Goal: Check status: Check status

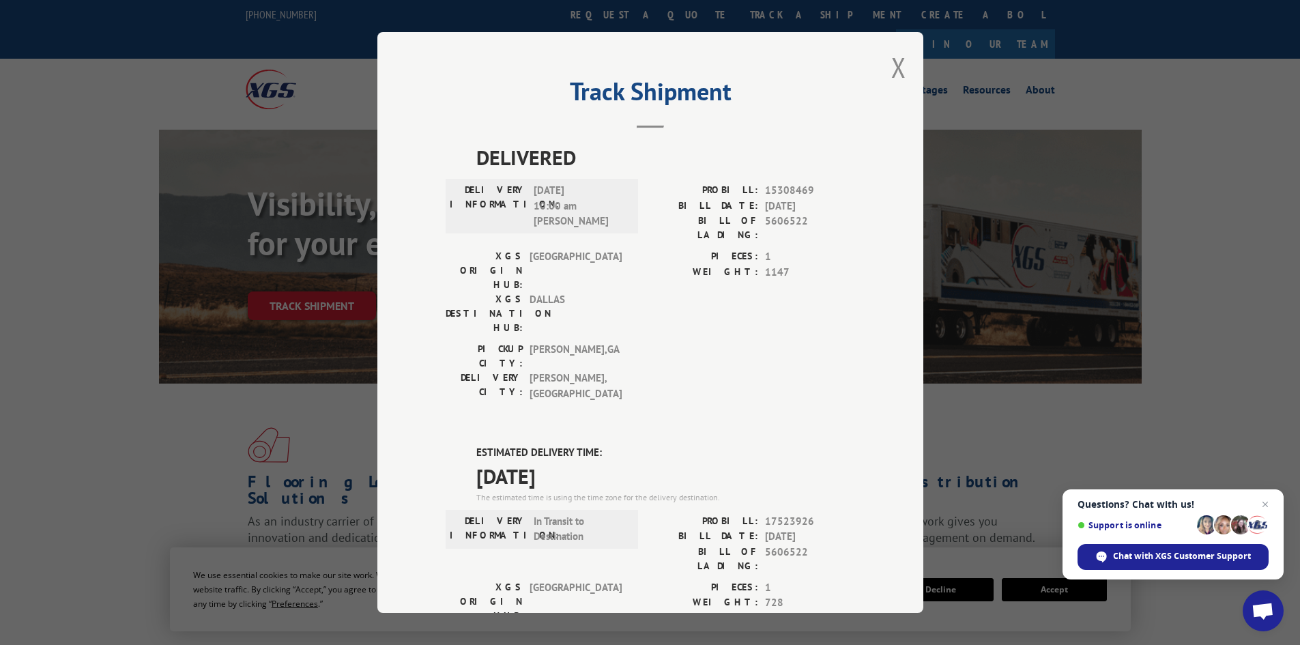
click at [901, 60] on div "Track Shipment DELIVERED DELIVERY INFORMATION: [DATE] 10:00 am [PERSON_NAME] PR…" at bounding box center [650, 322] width 546 height 581
click at [891, 61] on button "Close modal" at bounding box center [898, 67] width 15 height 36
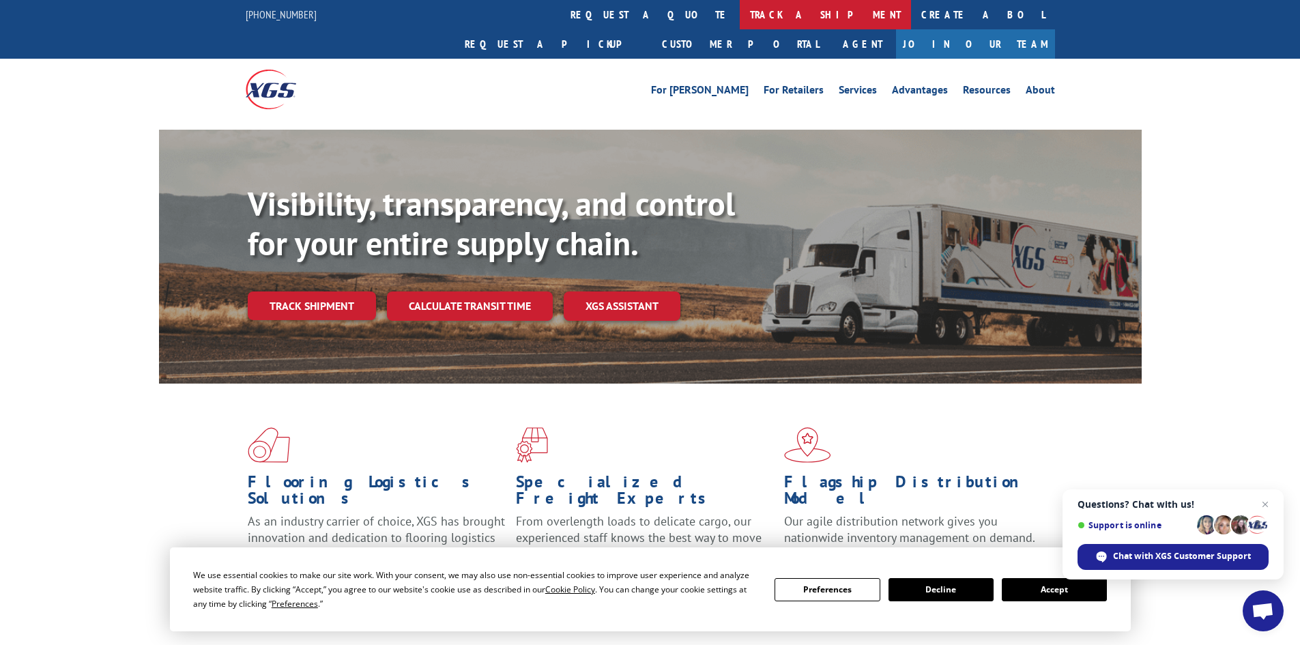
click at [740, 19] on link "track a shipment" at bounding box center [825, 14] width 171 height 29
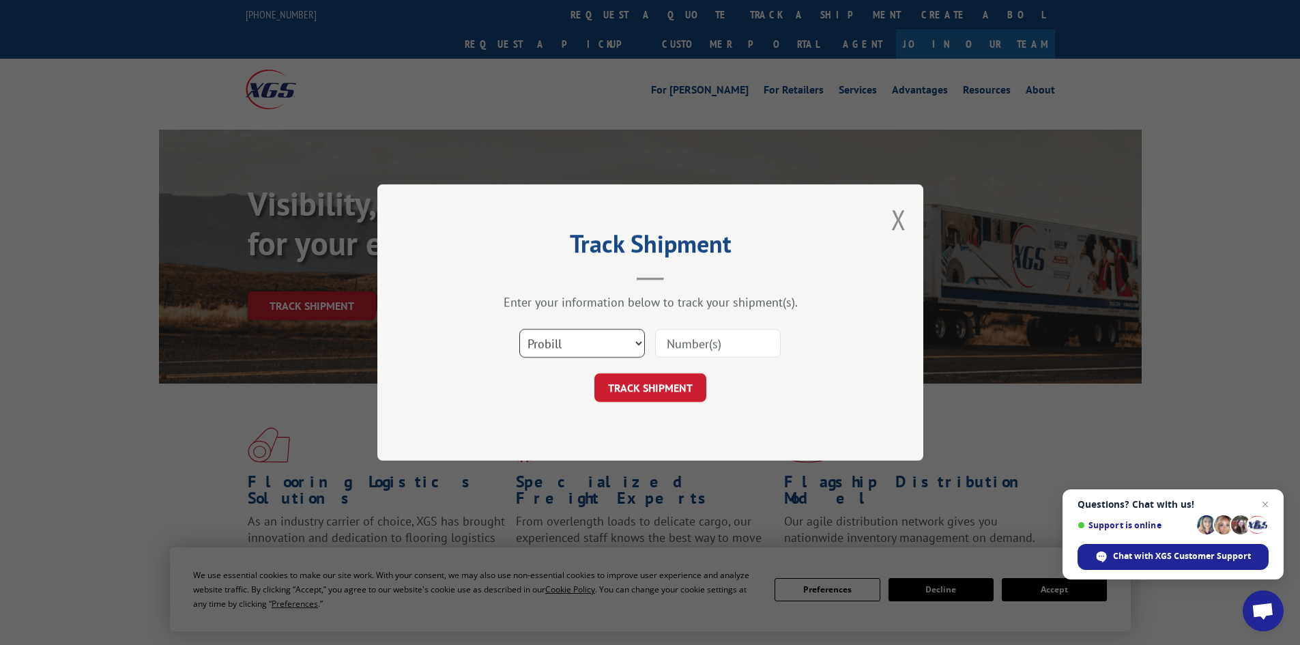
click at [584, 348] on select "Select category... Probill BOL PO" at bounding box center [582, 343] width 126 height 29
select select "bol"
click at [519, 329] on select "Select category... Probill BOL PO" at bounding box center [582, 343] width 126 height 29
click at [672, 346] on input at bounding box center [718, 343] width 126 height 29
paste input "7088145"
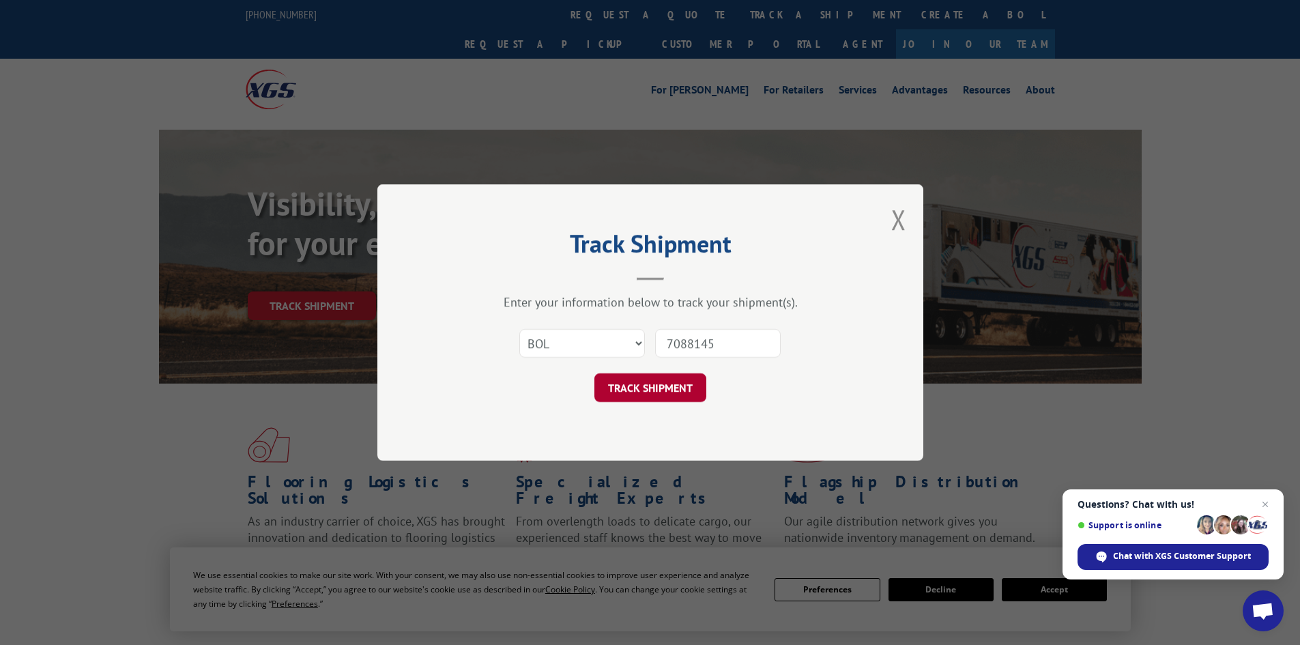
type input "7088145"
click at [645, 377] on button "TRACK SHIPMENT" at bounding box center [650, 387] width 112 height 29
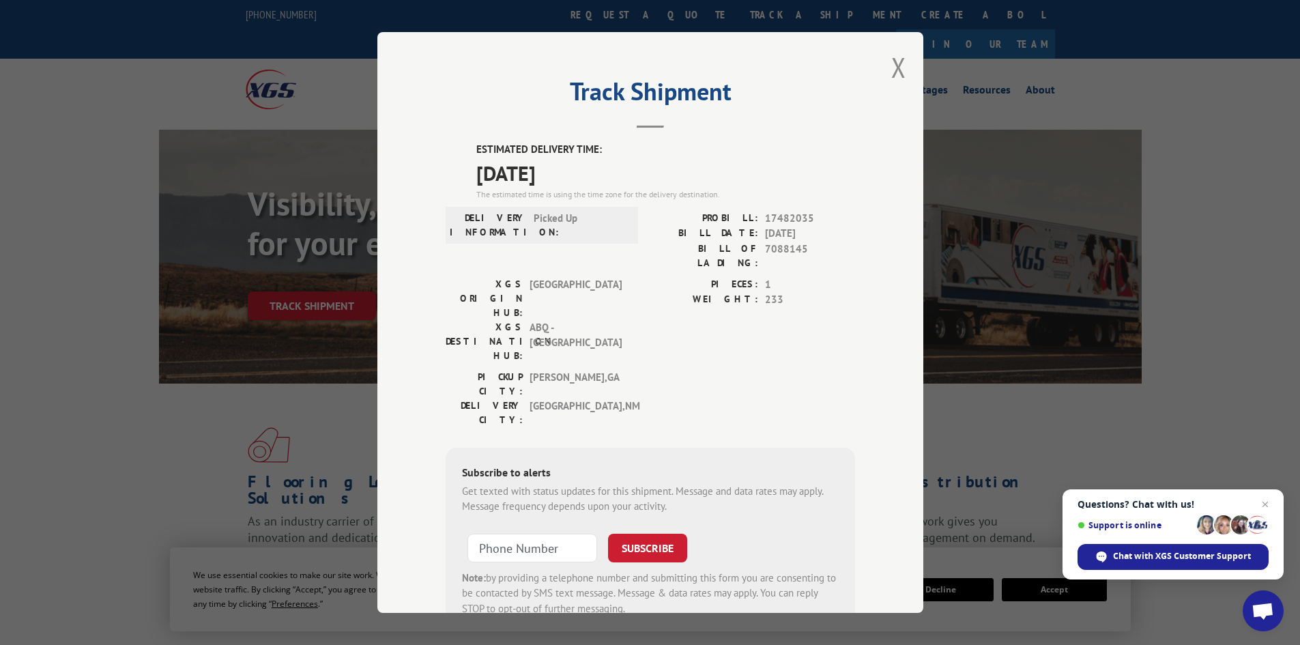
drag, startPoint x: 579, startPoint y: 169, endPoint x: 455, endPoint y: 146, distance: 126.2
click at [455, 146] on div "ESTIMATED DELIVERY TIME: [DATE] The estimated time is using the time zone for t…" at bounding box center [650, 387] width 409 height 491
copy div "ESTIMATED DELIVERY TIME: [DATE]"
drag, startPoint x: 807, startPoint y: 249, endPoint x: 760, endPoint y: 242, distance: 47.7
click at [765, 242] on span "7088145" at bounding box center [810, 256] width 90 height 29
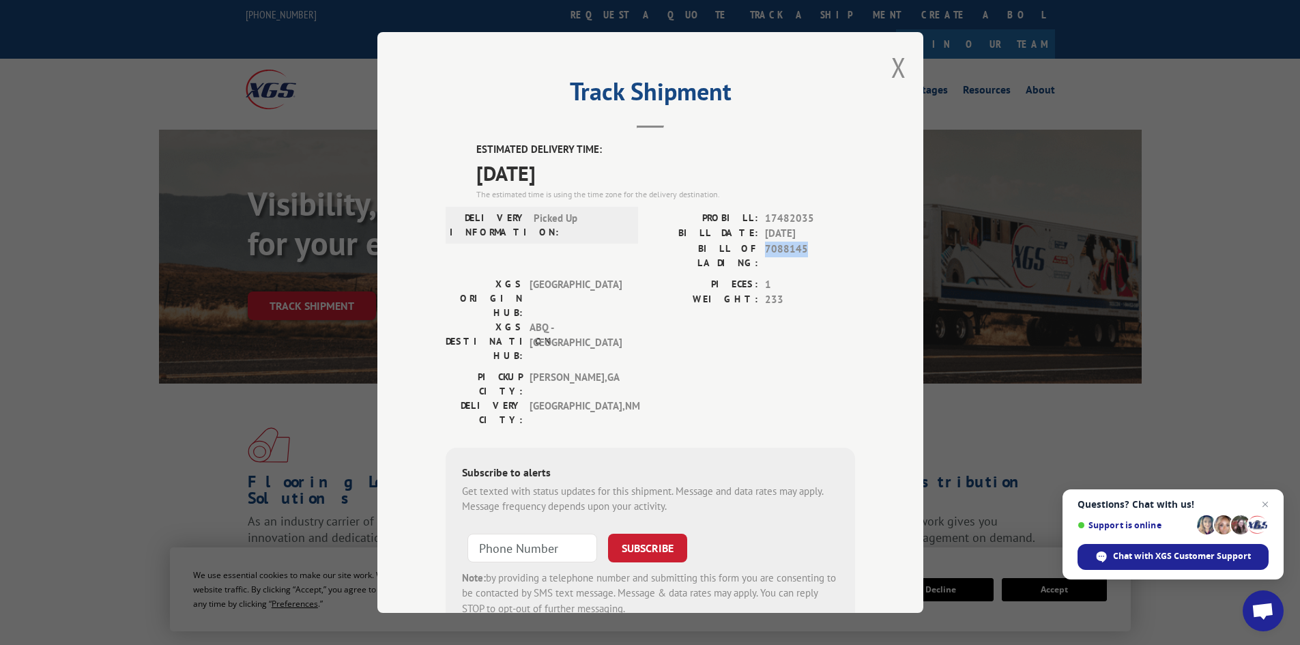
copy span "7088145"
click at [895, 61] on button "Close modal" at bounding box center [898, 67] width 15 height 36
